Goal: Communication & Community: Share content

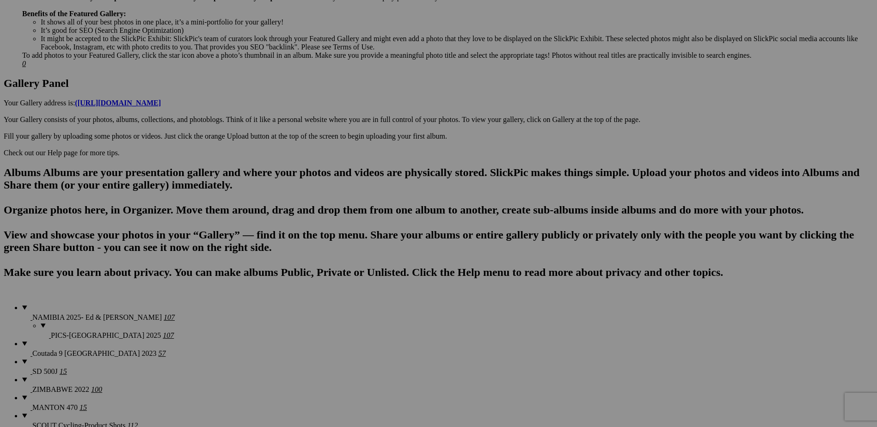
scroll to position [416, 0]
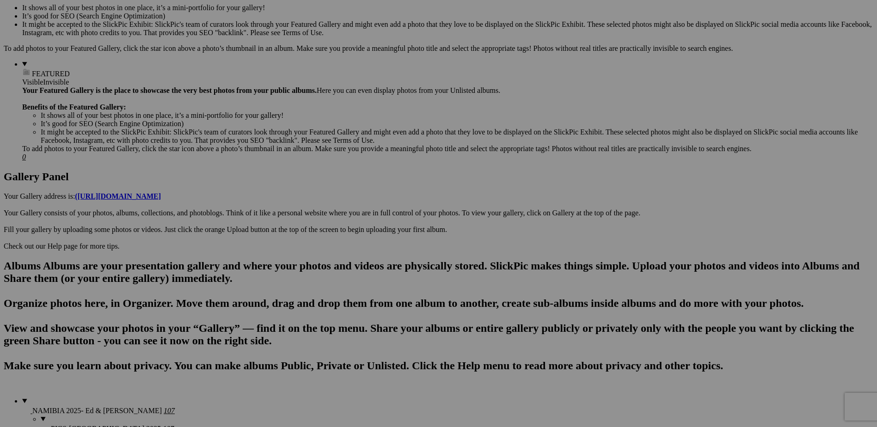
scroll to position [337, 0]
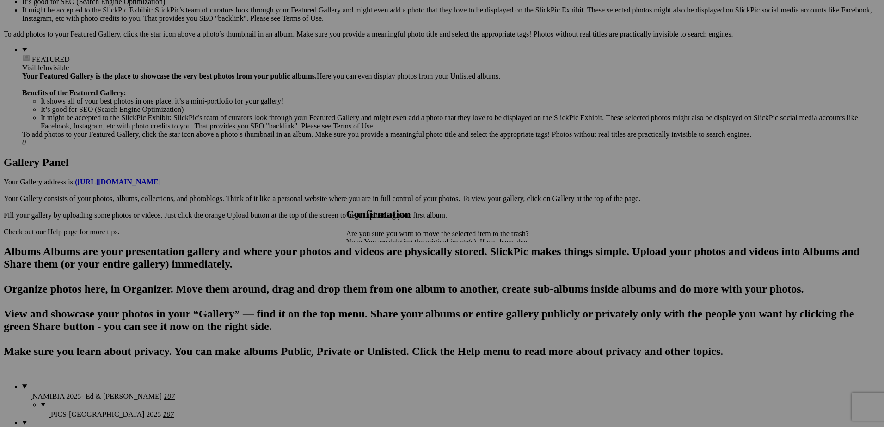
click at [377, 274] on span "Yes" at bounding box center [372, 274] width 11 height 8
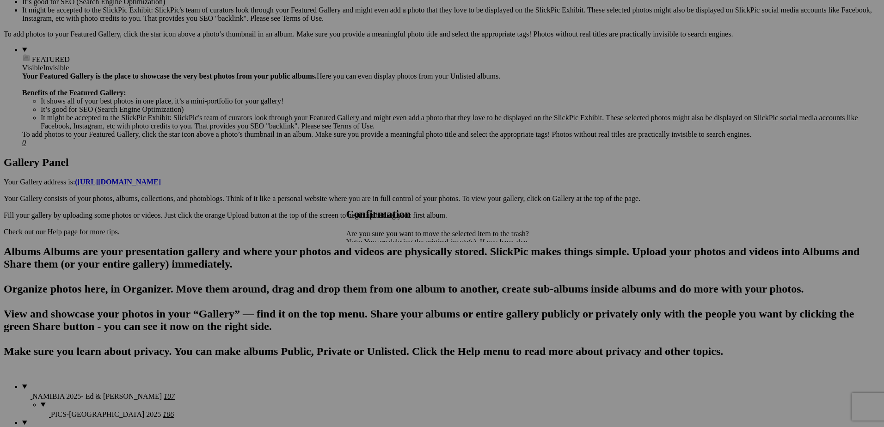
click at [377, 278] on link "Yes" at bounding box center [372, 274] width 11 height 8
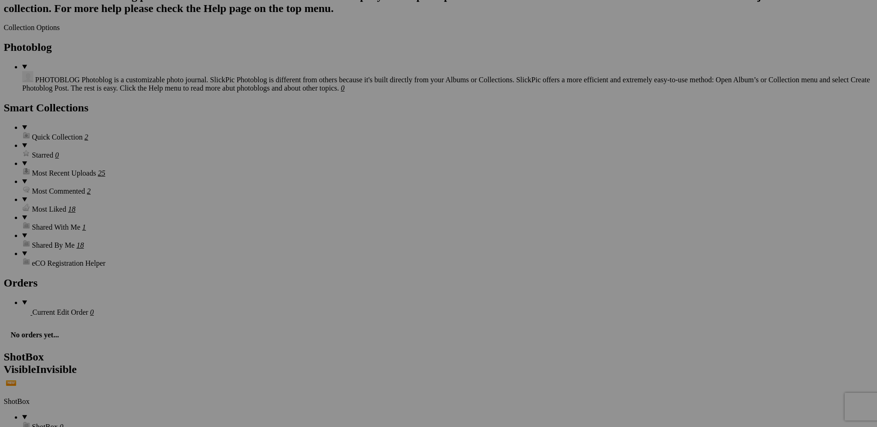
scroll to position [1123, 0]
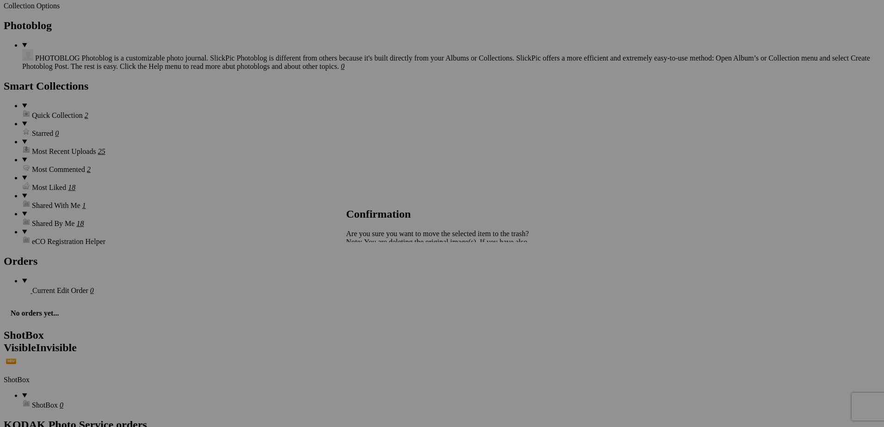
click at [377, 272] on span "Yes" at bounding box center [372, 274] width 11 height 8
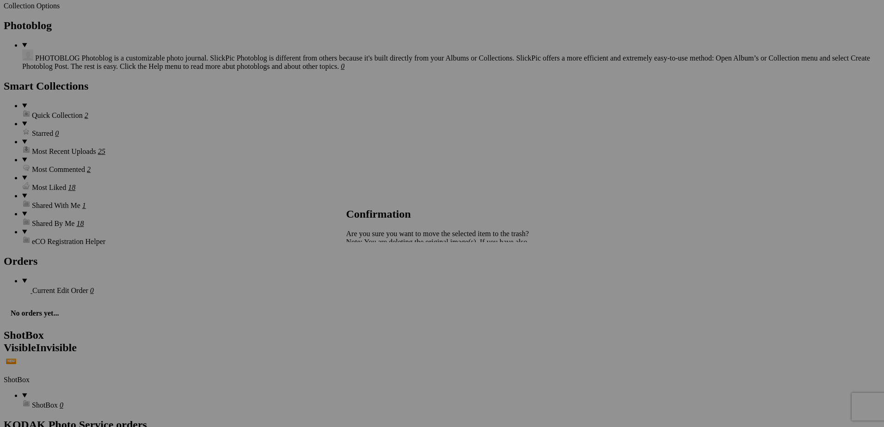
click at [377, 273] on link "Yes" at bounding box center [372, 274] width 11 height 8
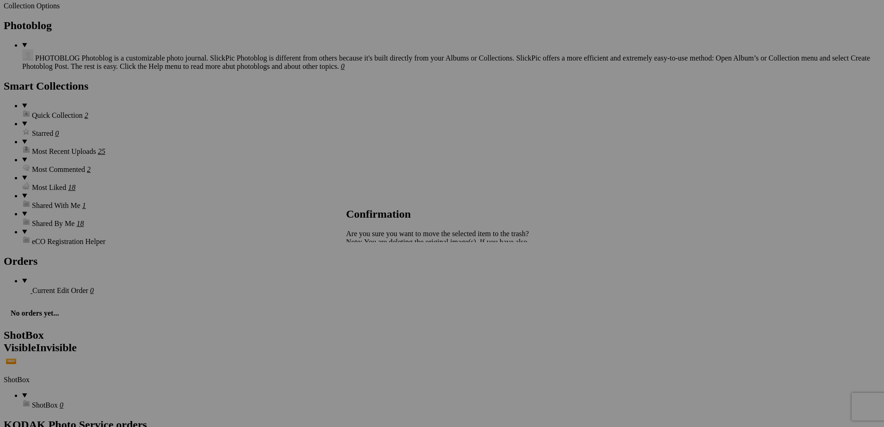
click at [377, 272] on span "Yes" at bounding box center [372, 274] width 11 height 8
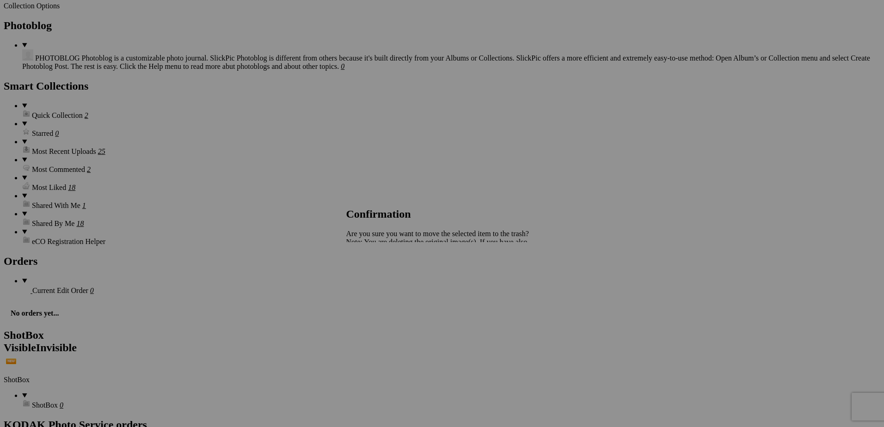
click at [377, 274] on span "Yes" at bounding box center [372, 274] width 11 height 8
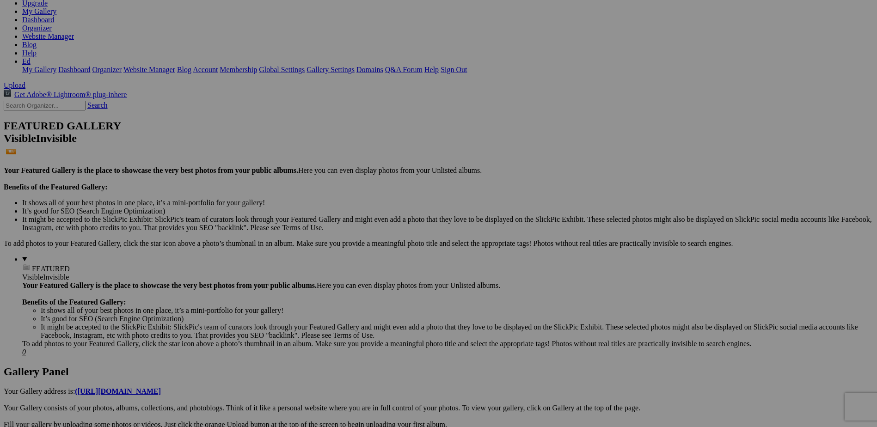
scroll to position [105, 0]
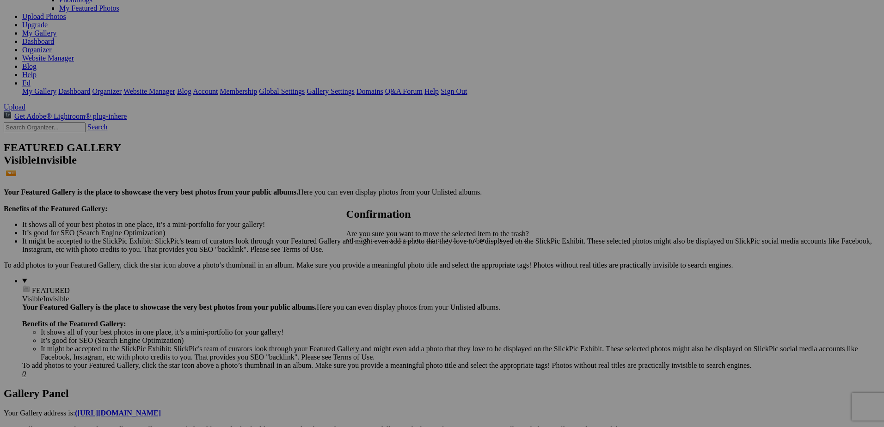
click at [377, 276] on span "Yes" at bounding box center [372, 274] width 11 height 8
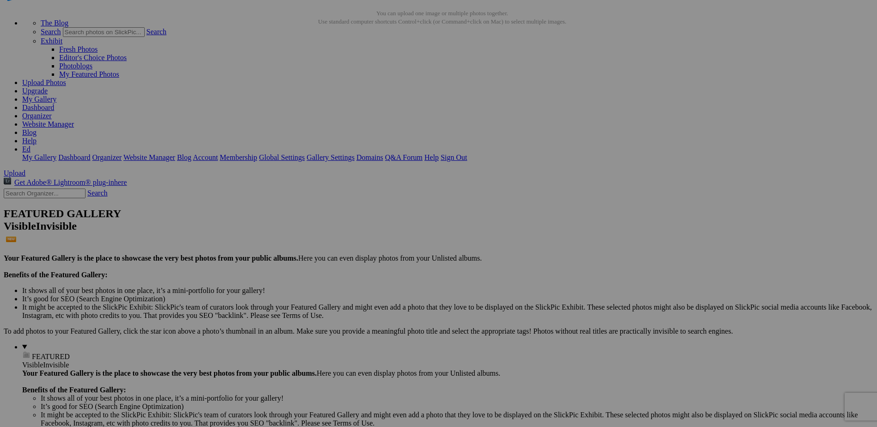
scroll to position [0, 0]
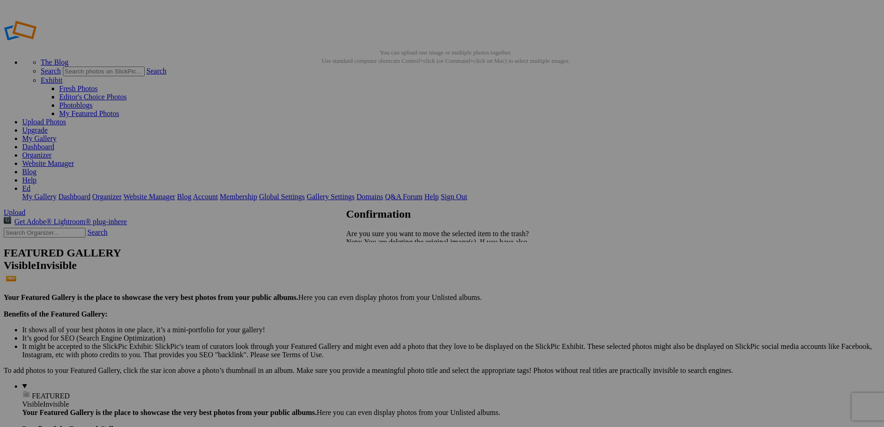
click at [377, 277] on span "Yes" at bounding box center [372, 274] width 11 height 8
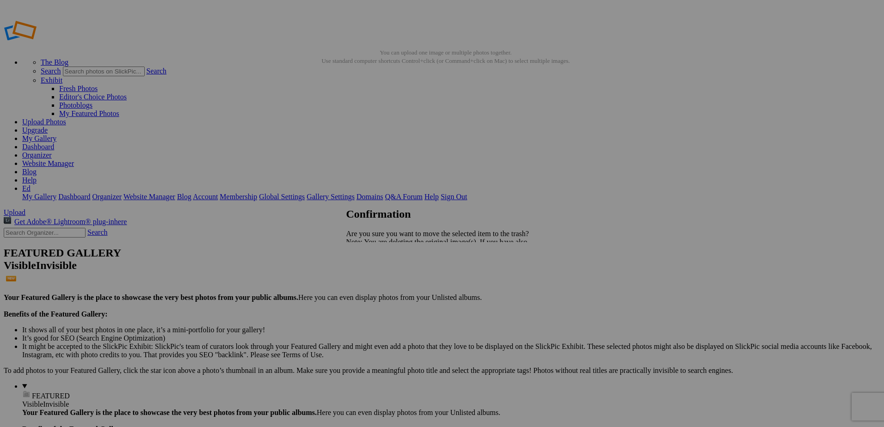
click at [377, 276] on link "Yes" at bounding box center [372, 274] width 11 height 8
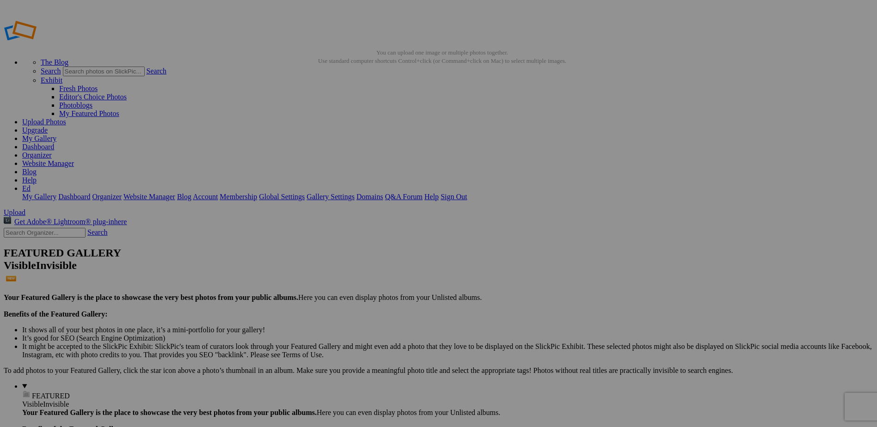
drag, startPoint x: 40, startPoint y: 93, endPoint x: 29, endPoint y: 95, distance: 11.7
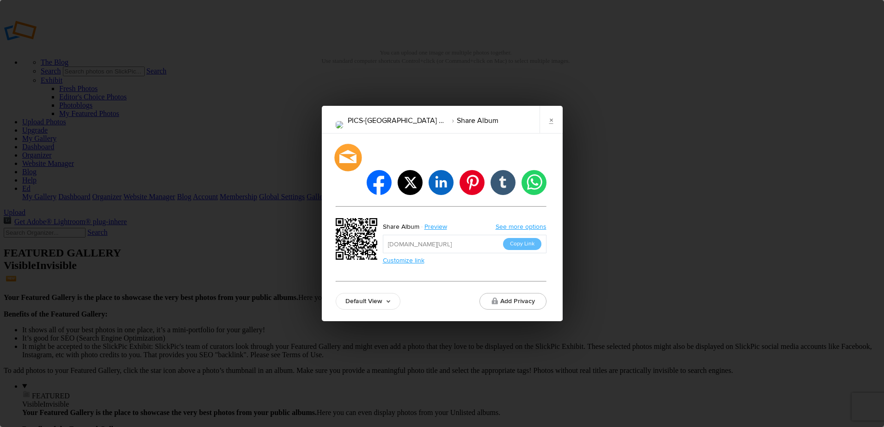
click at [344, 171] on div at bounding box center [347, 157] width 27 height 27
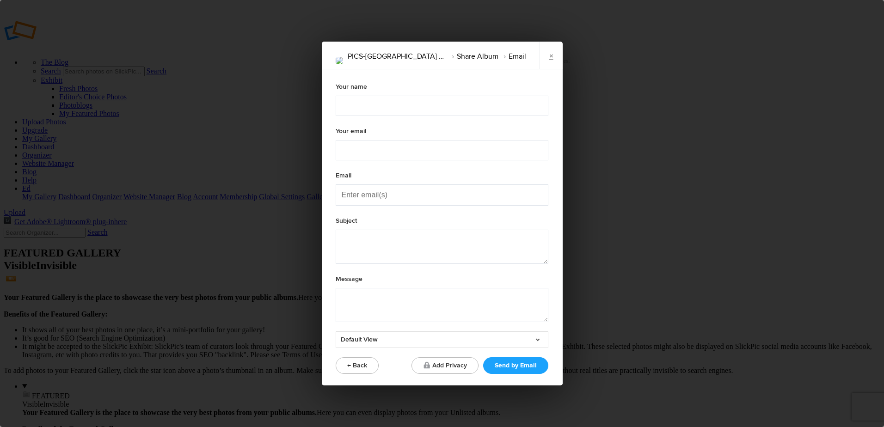
type textarea "Check out "PICS-NAMIBIA 2025" album!"
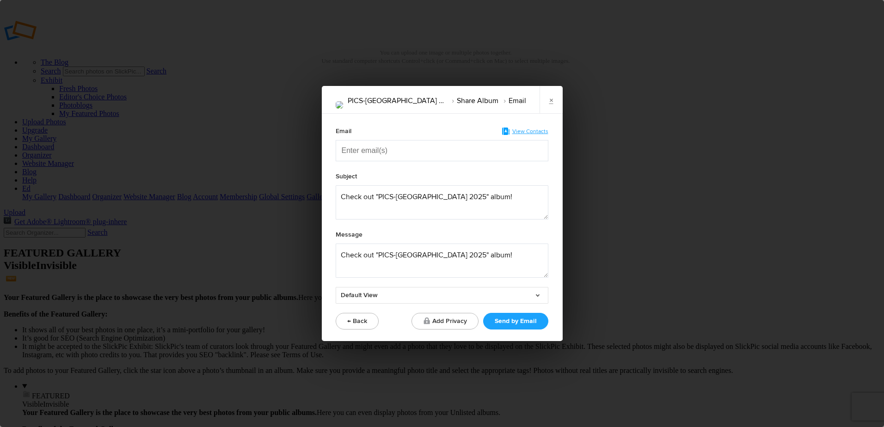
click at [350, 149] on input "Enter email(s)" at bounding box center [388, 151] width 92 height 20
type input "fr"
click at [386, 197] on span "fr ankjmetzger@gmail.com" at bounding box center [409, 195] width 123 height 9
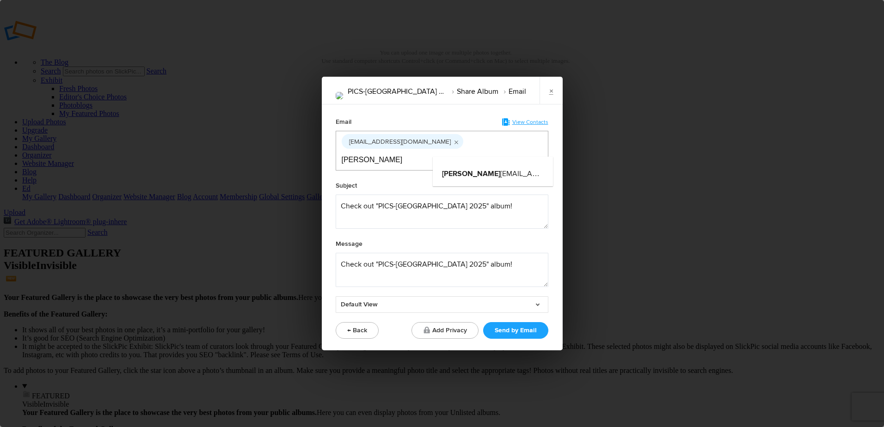
type input "Julie"
click at [503, 175] on span "julie annbrandt@msn.com" at bounding box center [530, 173] width 176 height 9
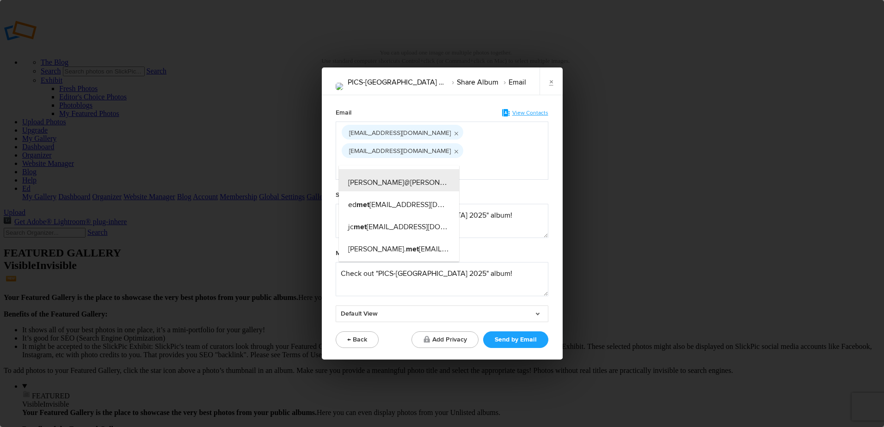
click at [371, 161] on input "met" at bounding box center [388, 169] width 92 height 20
click at [369, 162] on input "metz" at bounding box center [388, 169] width 92 height 20
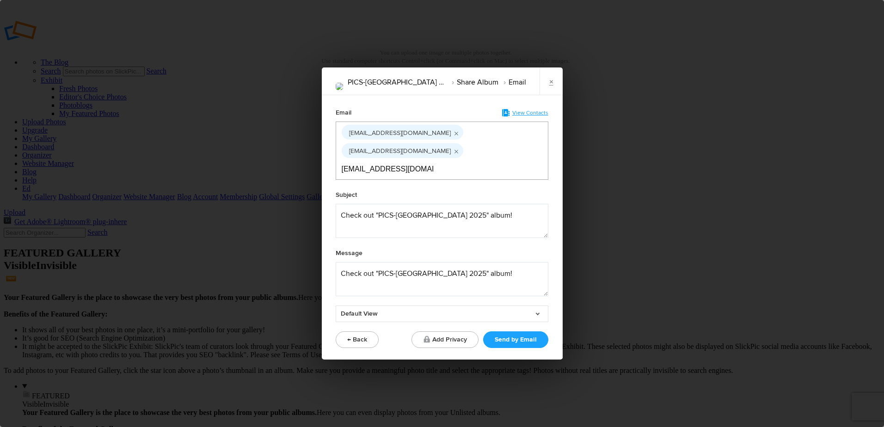
type input "metzgergun@gmail.com"
click at [454, 165] on div "frankjmetzger@gmail.com julieannbrandt@msn.com metzgergun@gmail.com" at bounding box center [442, 150] width 201 height 57
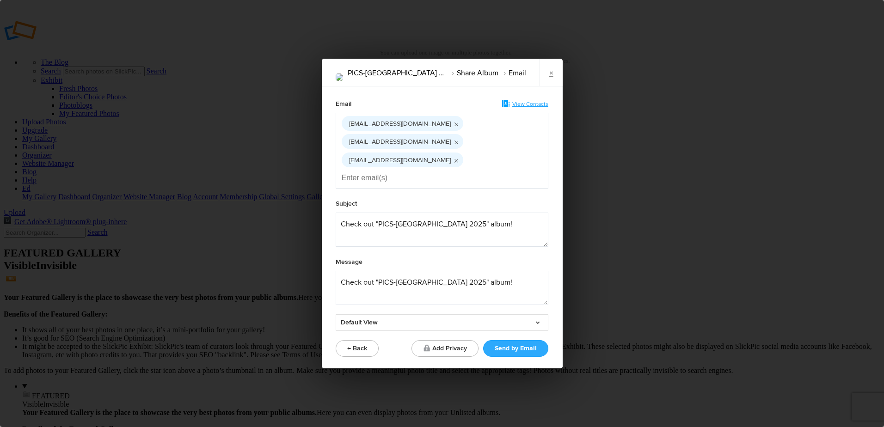
click at [526, 340] on button "Send by Email" at bounding box center [515, 348] width 65 height 17
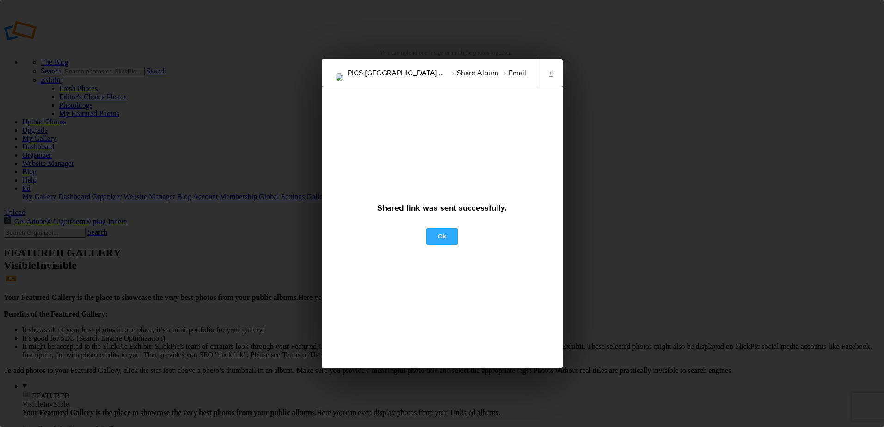
click at [441, 236] on link "Ok" at bounding box center [441, 236] width 31 height 17
